Goal: Task Accomplishment & Management: Use online tool/utility

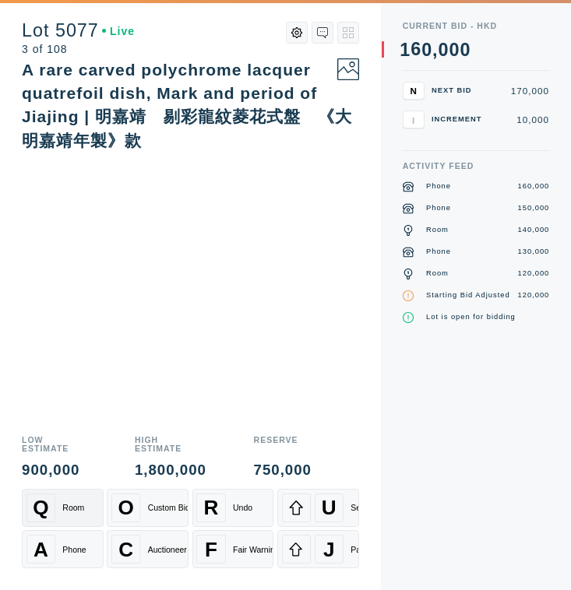
click at [80, 498] on div "Q Room" at bounding box center [62, 508] width 72 height 29
click at [79, 548] on div "Phone" at bounding box center [73, 549] width 23 height 9
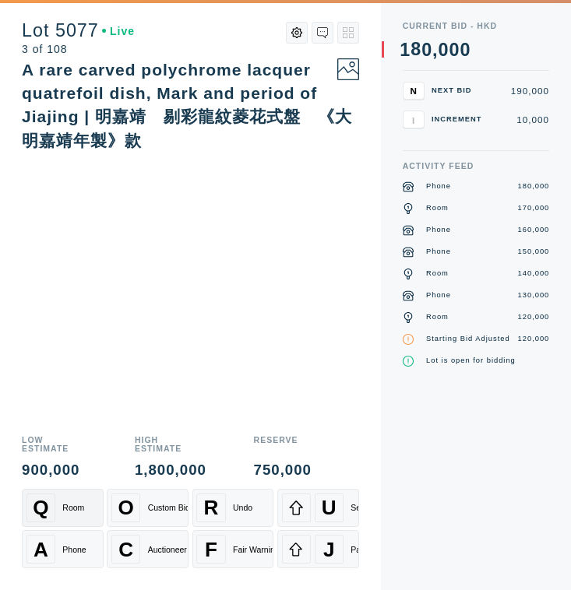
click at [80, 513] on div "Q Room" at bounding box center [62, 508] width 72 height 29
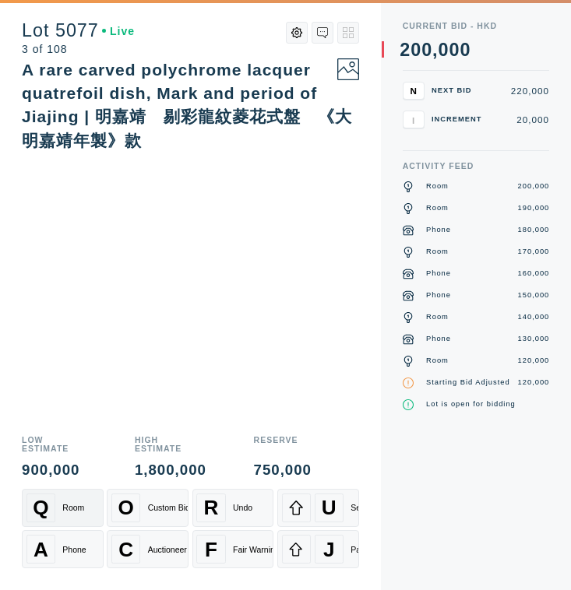
click at [80, 513] on div "Q Room" at bounding box center [62, 508] width 72 height 29
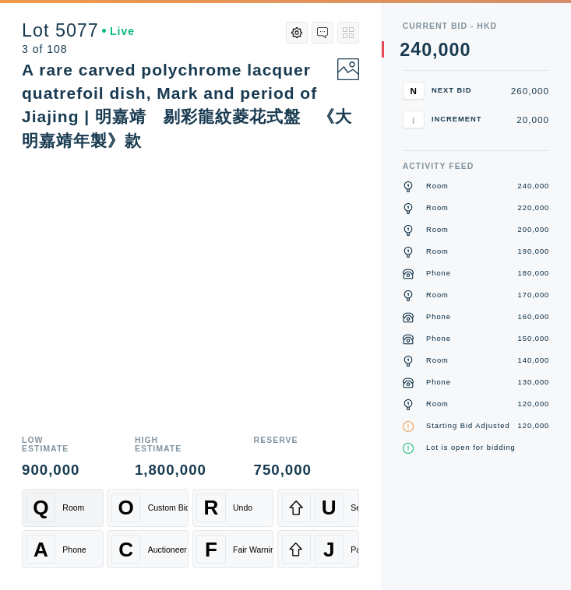
click at [80, 513] on div "Q Room" at bounding box center [62, 508] width 72 height 29
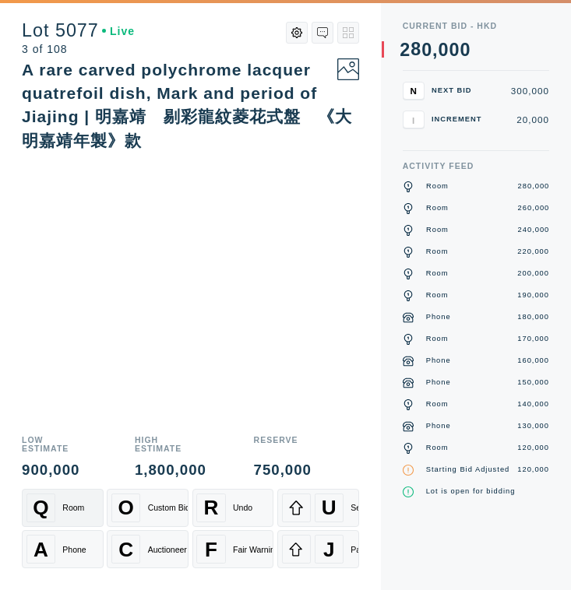
click at [80, 513] on div "Q Room" at bounding box center [62, 508] width 72 height 29
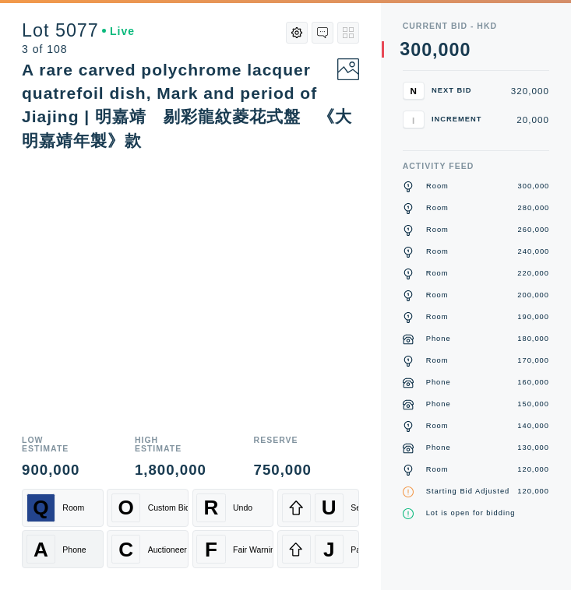
click at [76, 555] on div "A Phone" at bounding box center [62, 549] width 72 height 29
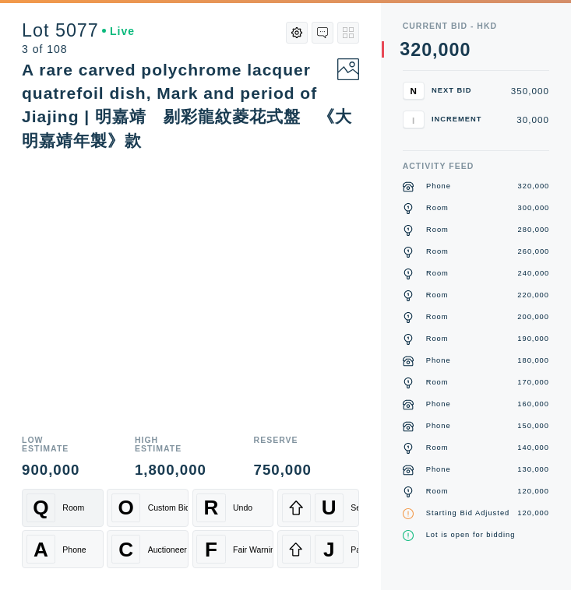
click at [86, 509] on div "Q Room" at bounding box center [62, 508] width 72 height 29
click at [83, 540] on div "A Phone" at bounding box center [62, 549] width 72 height 29
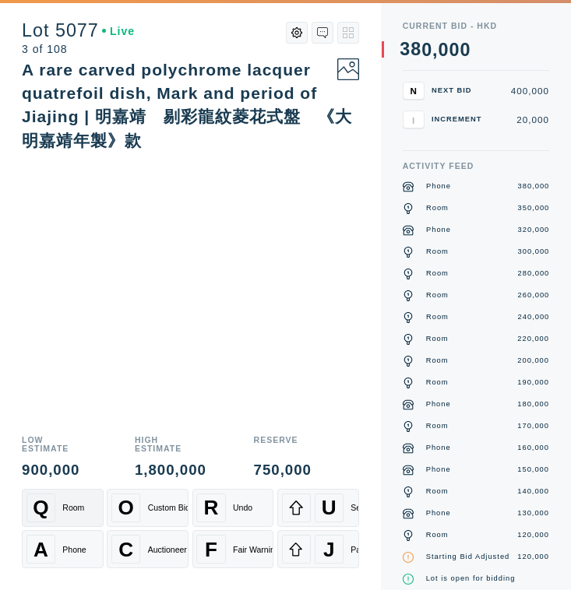
click at [83, 498] on div "Q Room" at bounding box center [62, 508] width 72 height 29
click at [329, 546] on span "J" at bounding box center [329, 549] width 12 height 24
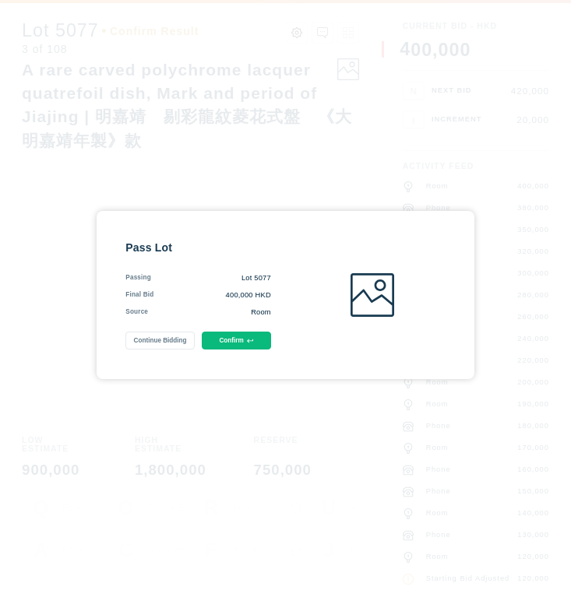
click at [238, 343] on button "Confirm" at bounding box center [236, 341] width 69 height 18
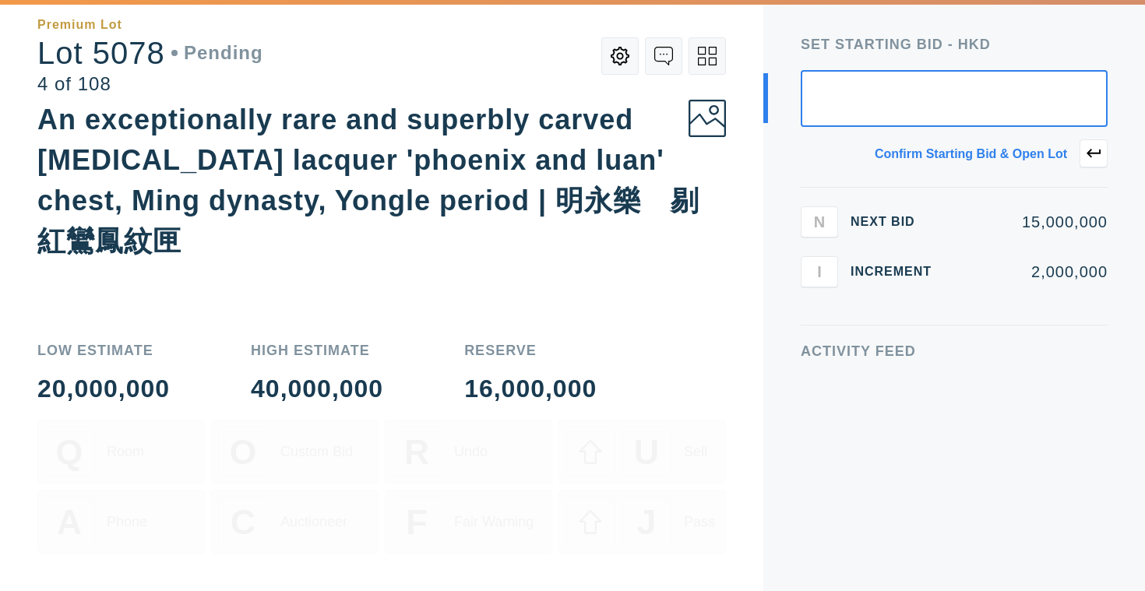
click at [570, 59] on icon at bounding box center [707, 56] width 19 height 19
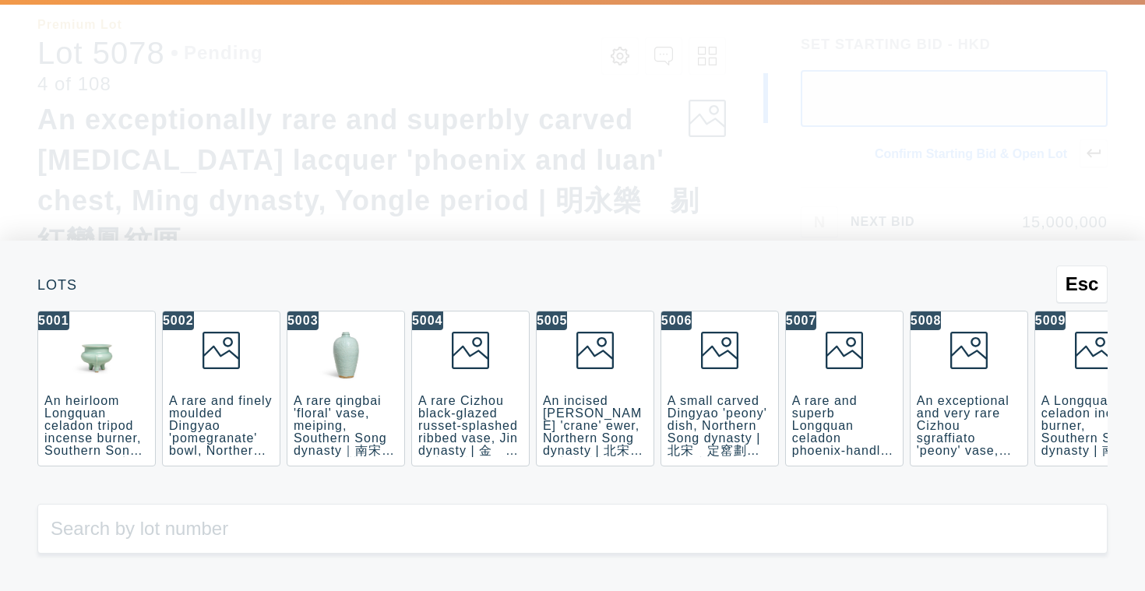
click at [281, 527] on input "number" at bounding box center [572, 529] width 1070 height 50
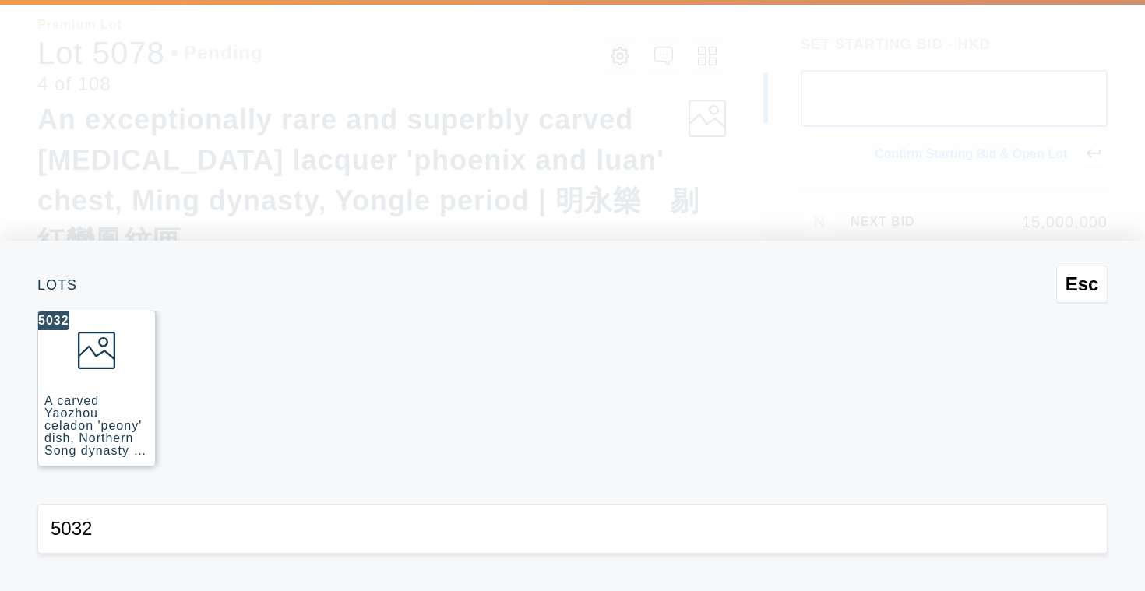
type input "5032"
click at [132, 421] on div "A carved Yaozhou celadon 'peony' dish, Northern Song dynasty | 北宋　耀州青釉劃牡丹紋盤" at bounding box center [94, 438] width 101 height 88
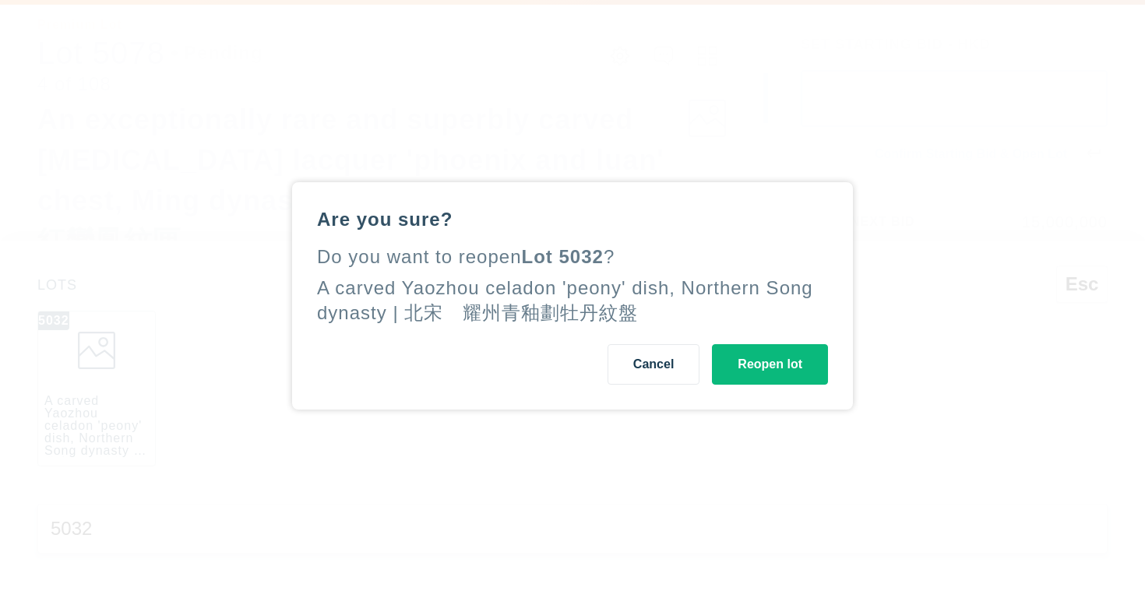
click at [570, 372] on button "Reopen lot" at bounding box center [770, 364] width 116 height 40
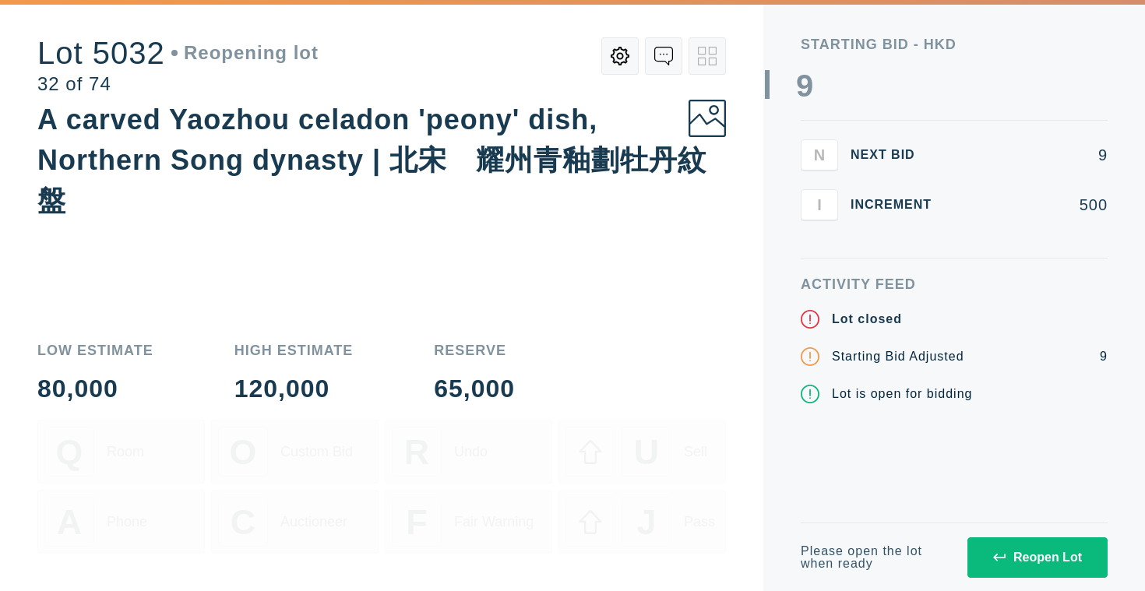
click at [570, 576] on button "Reopen Lot" at bounding box center [1037, 557] width 140 height 40
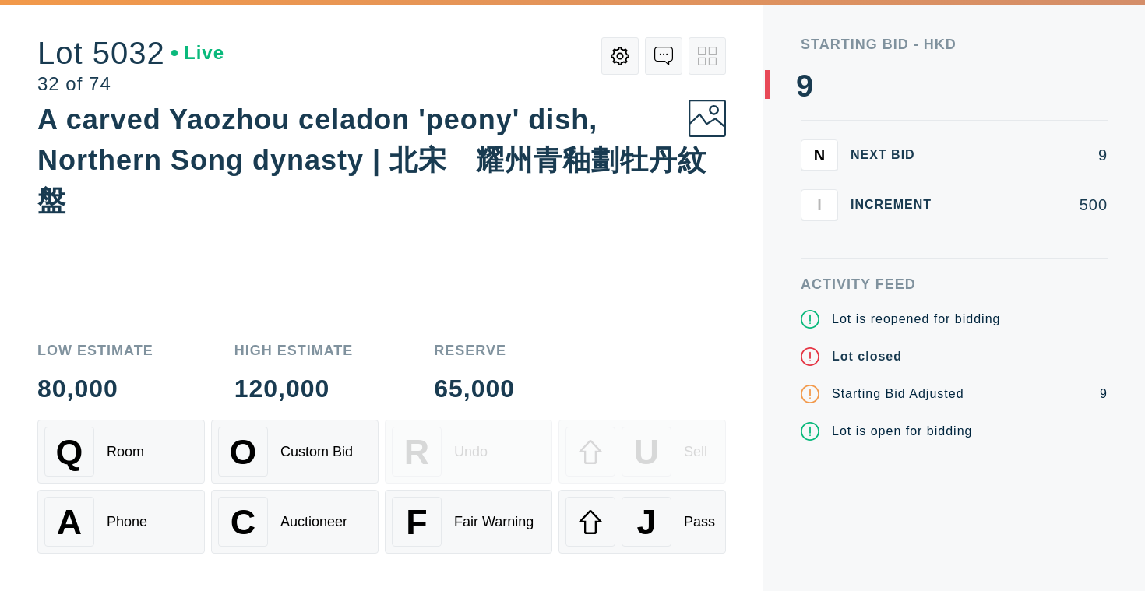
click at [570, 563] on div "Activity Feed Lot is reopened for bidding Lot closed Starting Bid Adjusted 9 Lo…" at bounding box center [954, 434] width 307 height 314
